Goal: Transaction & Acquisition: Purchase product/service

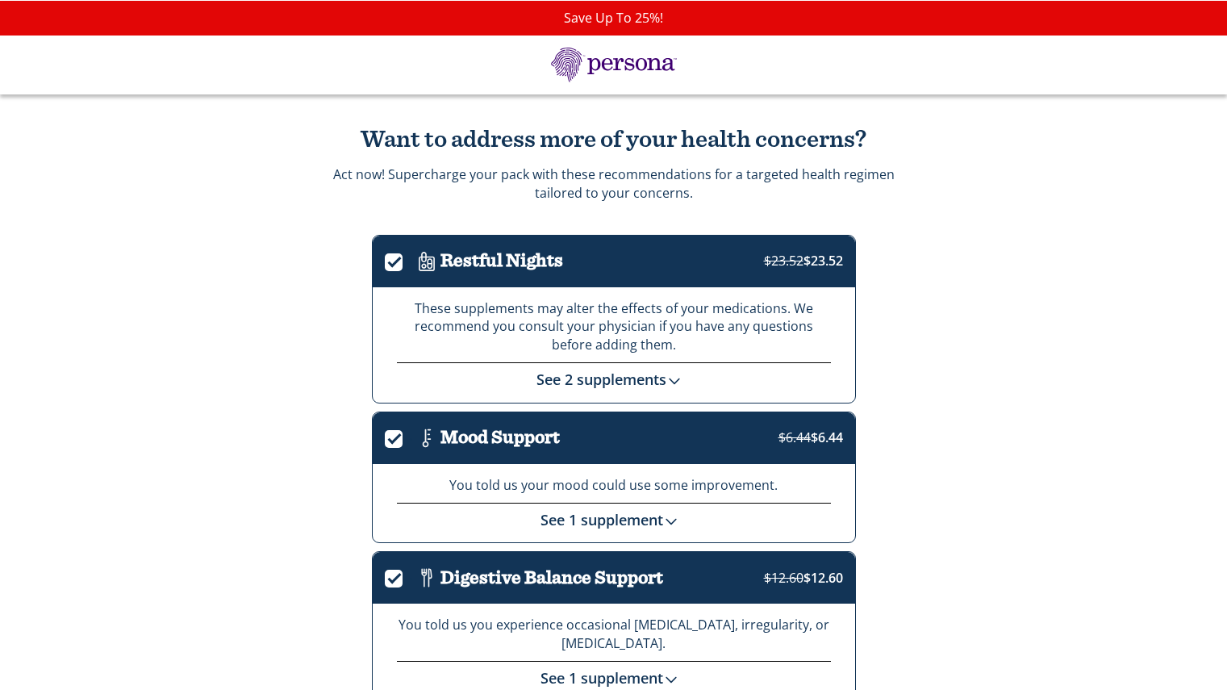
scroll to position [166, 0]
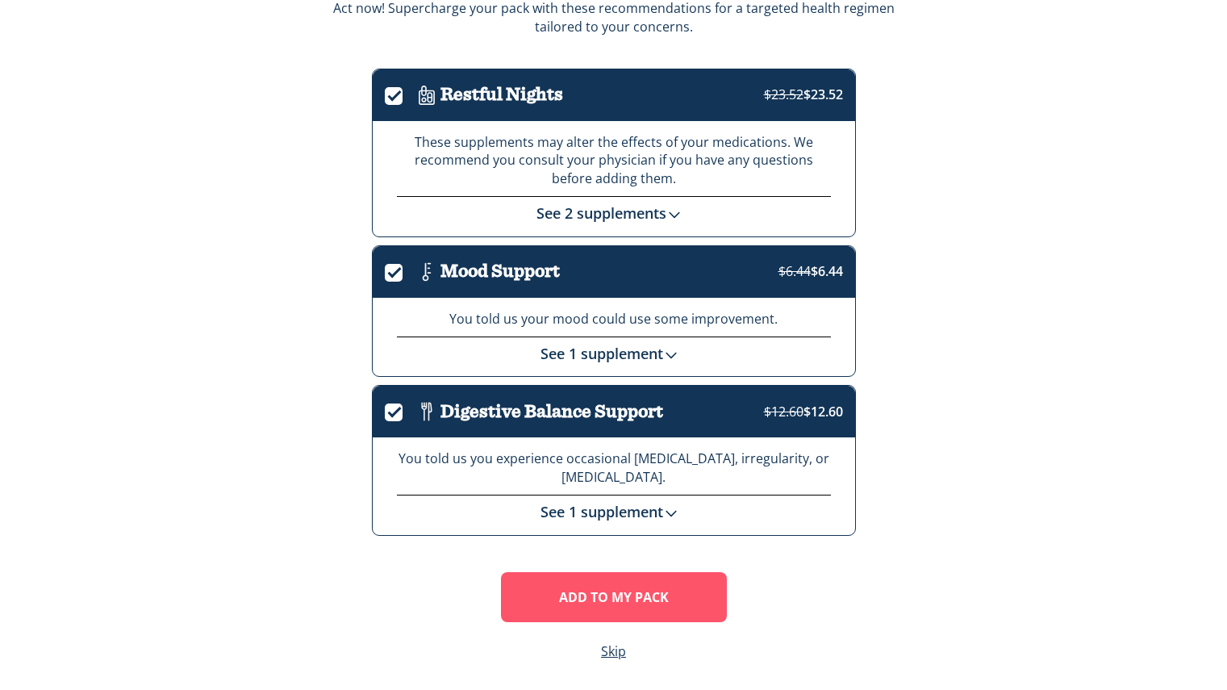
click at [1226, 316] on html "Save Up To 25%! Want to address more of your health concerns? Act now! Supercha…" at bounding box center [613, 264] width 1227 height 860
click at [621, 352] on link "See 1 supplement" at bounding box center [614, 353] width 147 height 19
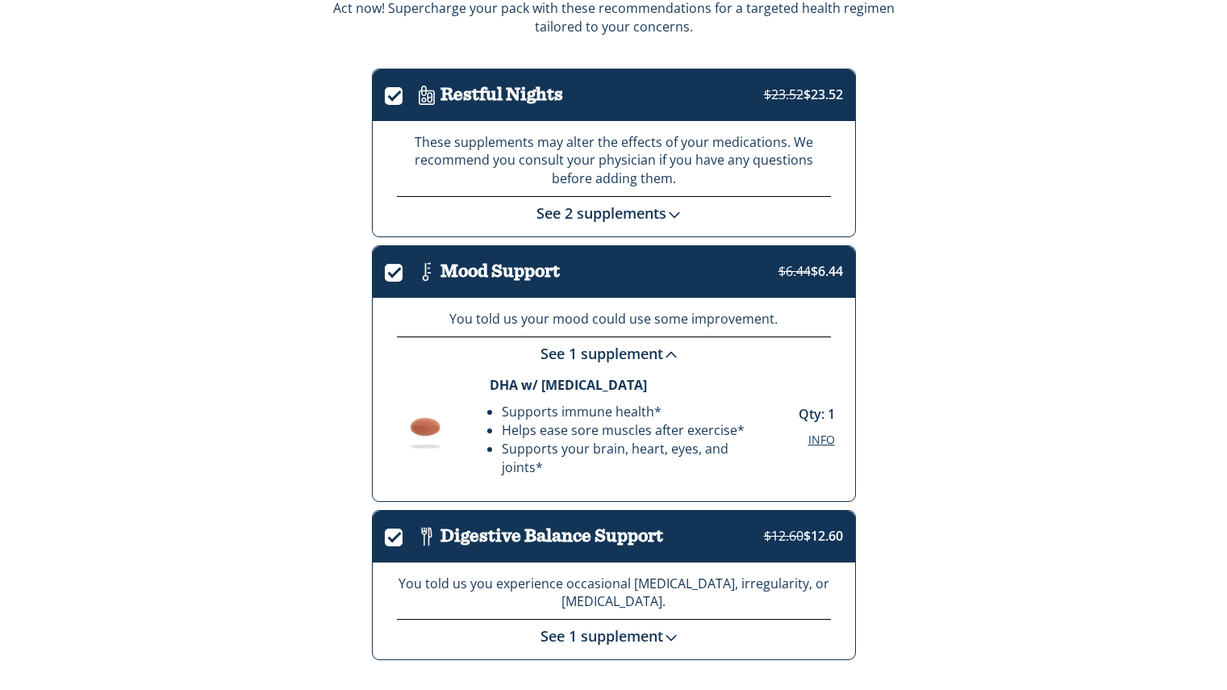
click at [621, 352] on link "See 1 supplement" at bounding box center [614, 353] width 147 height 19
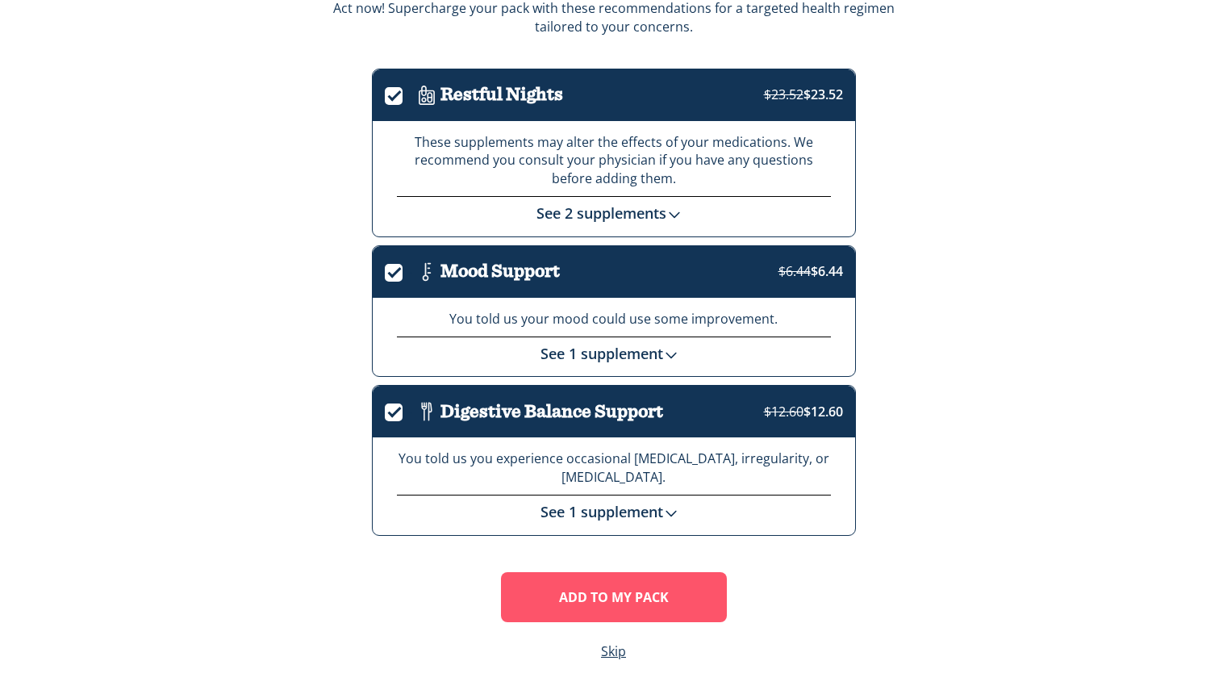
click at [634, 507] on link "See 1 supplement" at bounding box center [614, 511] width 147 height 19
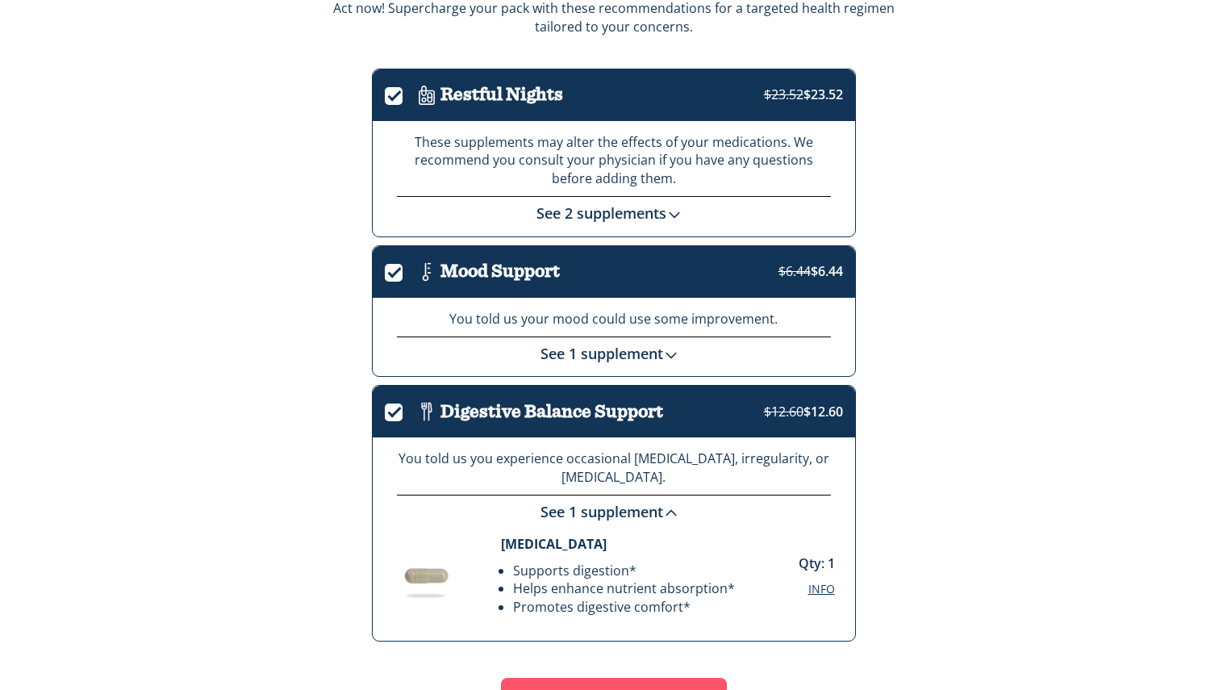
click at [634, 507] on link "See 1 supplement" at bounding box center [614, 511] width 147 height 19
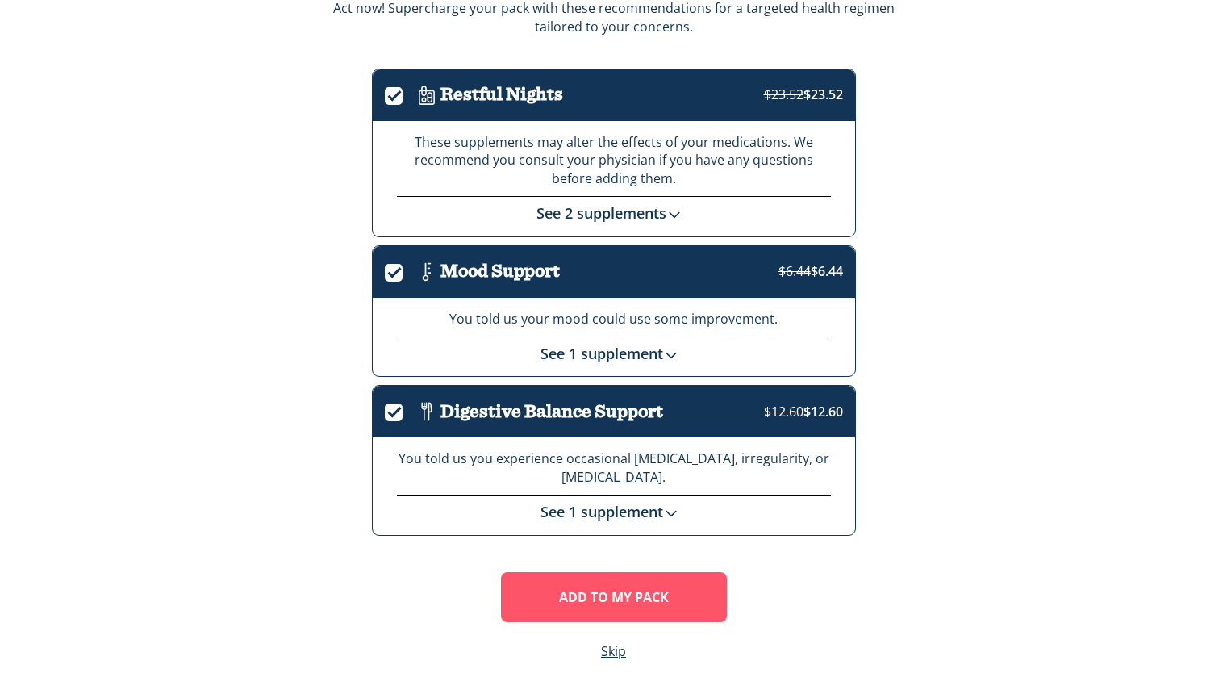
click at [570, 215] on link "See 2 supplements" at bounding box center [614, 212] width 154 height 19
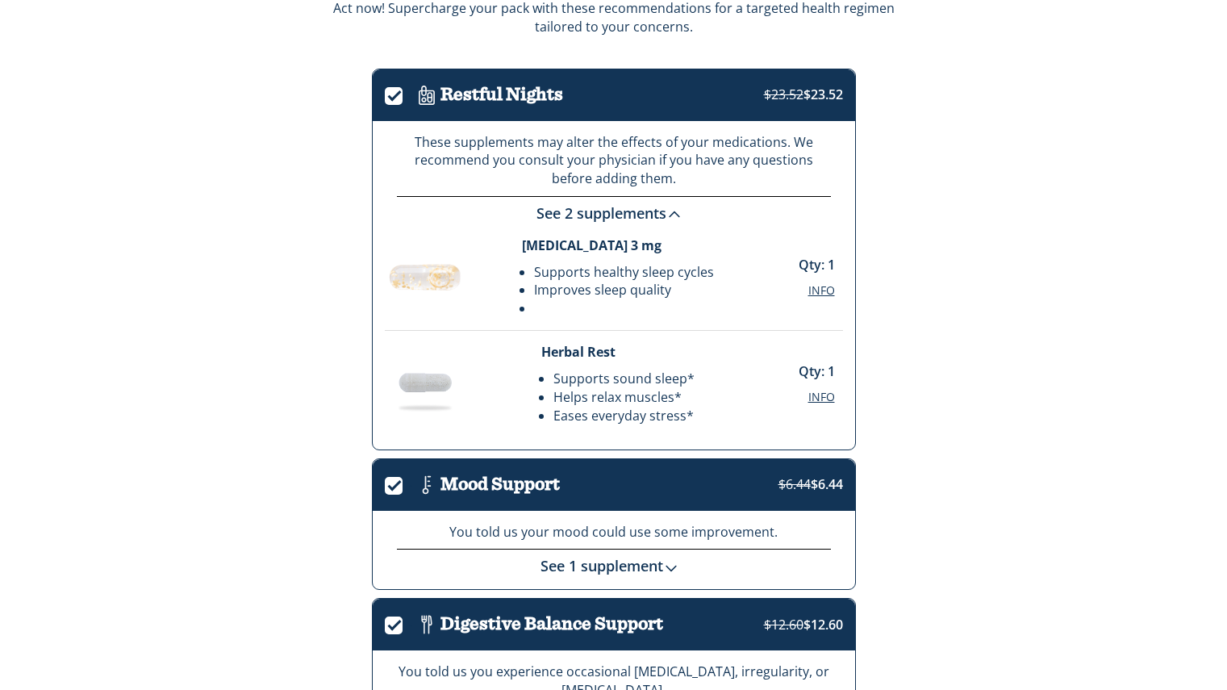
click at [570, 215] on link "See 2 supplements" at bounding box center [614, 212] width 154 height 19
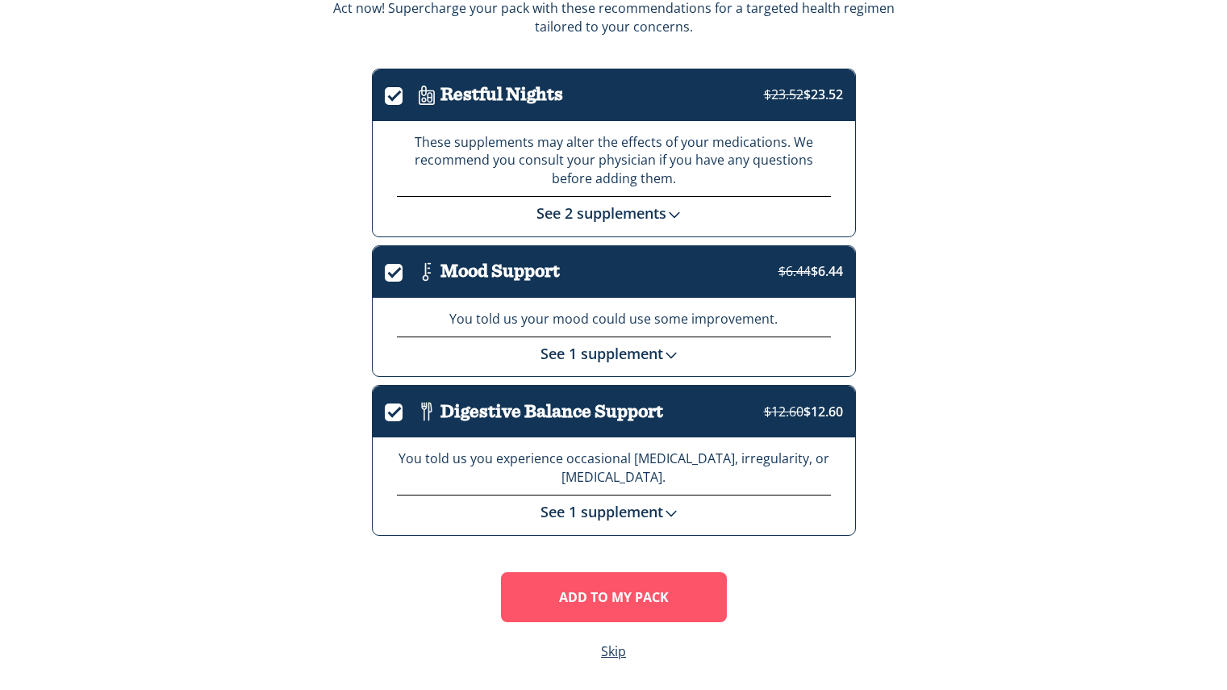
click at [396, 94] on label "." at bounding box center [399, 93] width 28 height 19
click at [385, 97] on input "." at bounding box center [385, 97] width 0 height 0
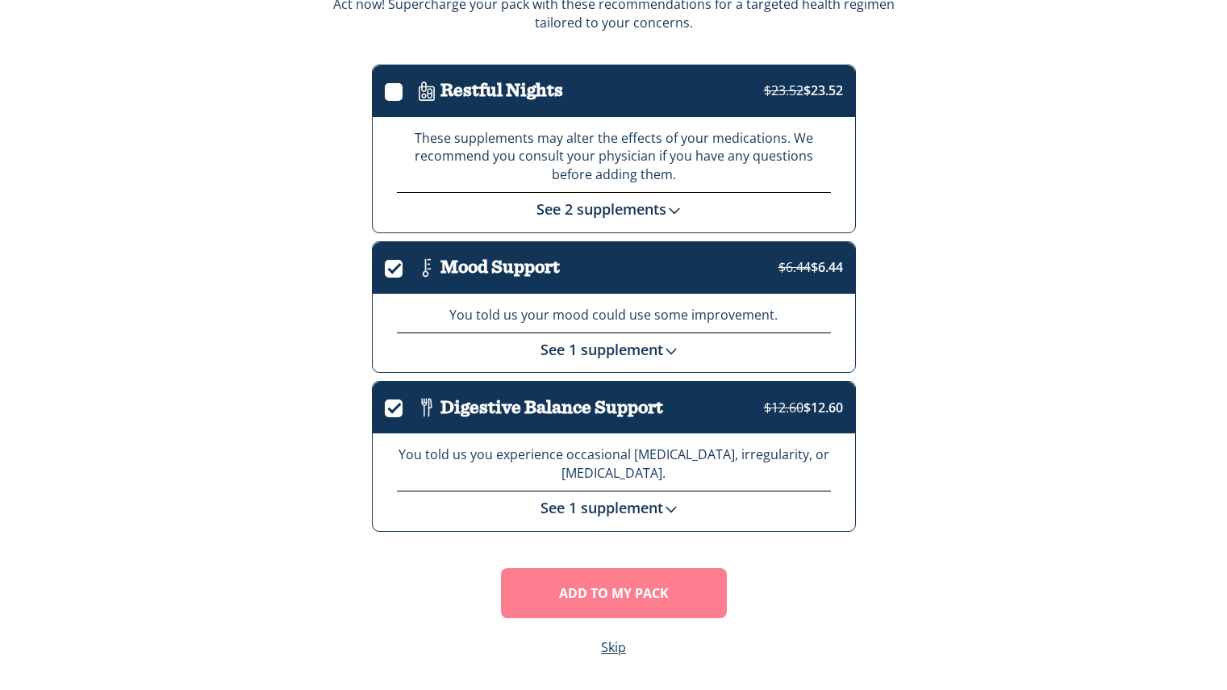
click at [676, 579] on button "Add To MY Pack" at bounding box center [614, 593] width 226 height 50
click at [645, 593] on button "Add To MY Pack" at bounding box center [614, 593] width 226 height 50
